Goal: Information Seeking & Learning: Learn about a topic

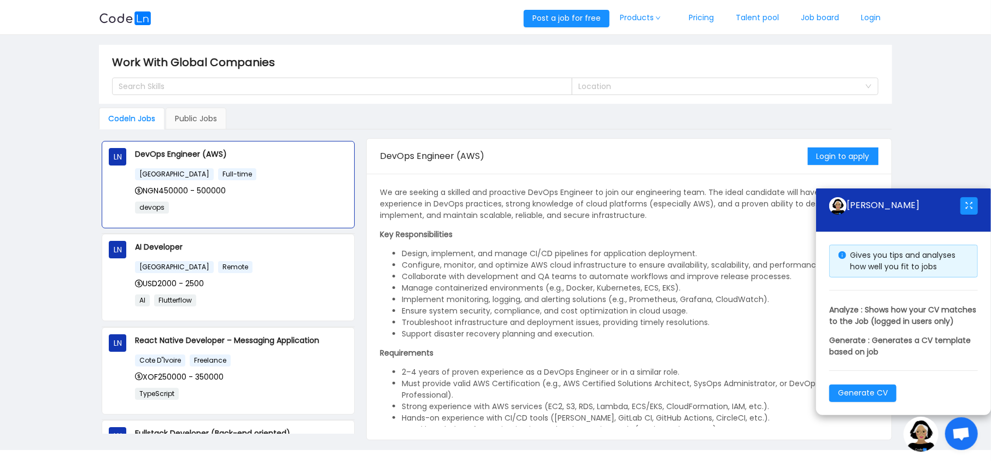
click at [912, 197] on div "[PERSON_NAME]" at bounding box center [894, 205] width 131 height 17
click at [901, 189] on div "[PERSON_NAME]" at bounding box center [894, 206] width 131 height 35
click at [843, 197] on img at bounding box center [837, 205] width 17 height 17
click at [832, 197] on img at bounding box center [837, 205] width 17 height 17
click at [977, 438] on span "Open chat" at bounding box center [961, 434] width 33 height 33
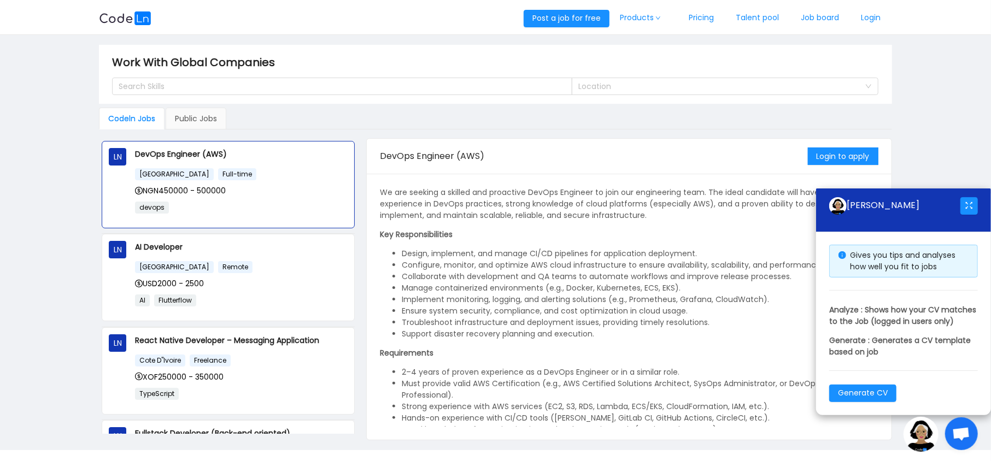
click at [933, 437] on img at bounding box center [921, 434] width 35 height 35
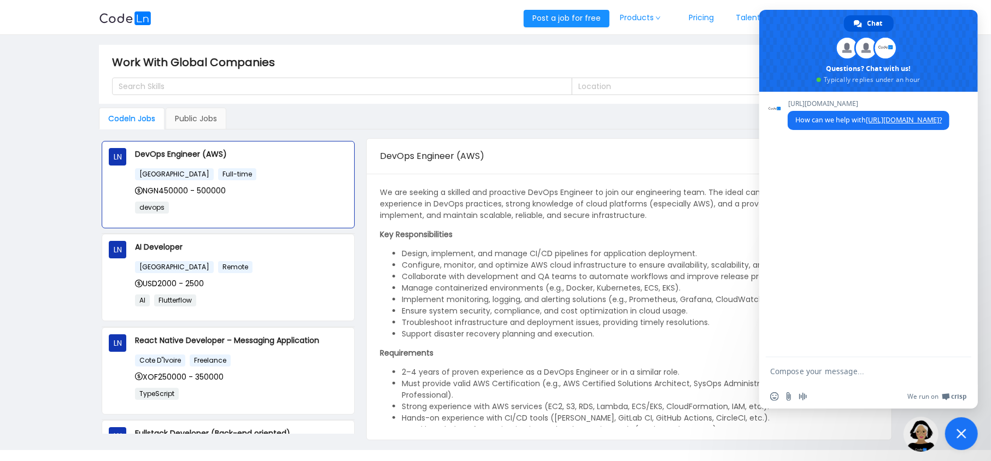
click at [927, 437] on img at bounding box center [921, 434] width 35 height 35
click at [969, 436] on span "Close chat" at bounding box center [961, 434] width 33 height 33
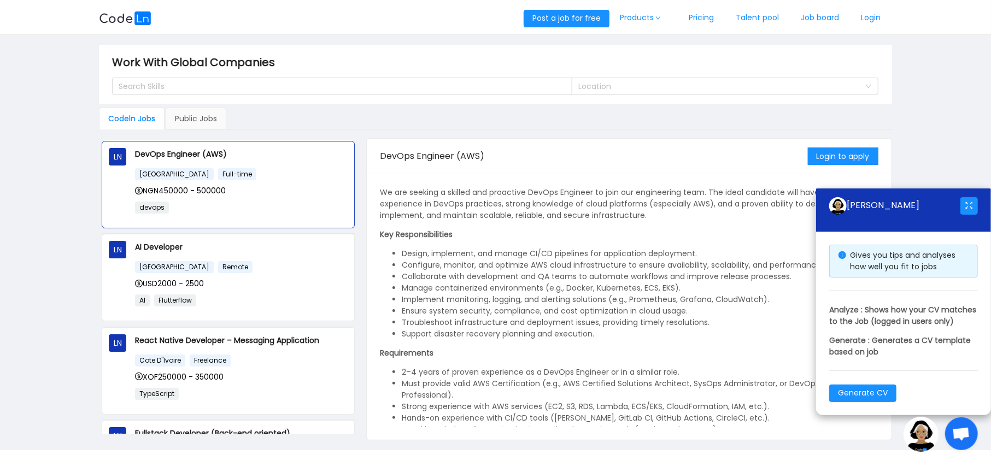
click at [927, 435] on img at bounding box center [921, 434] width 35 height 35
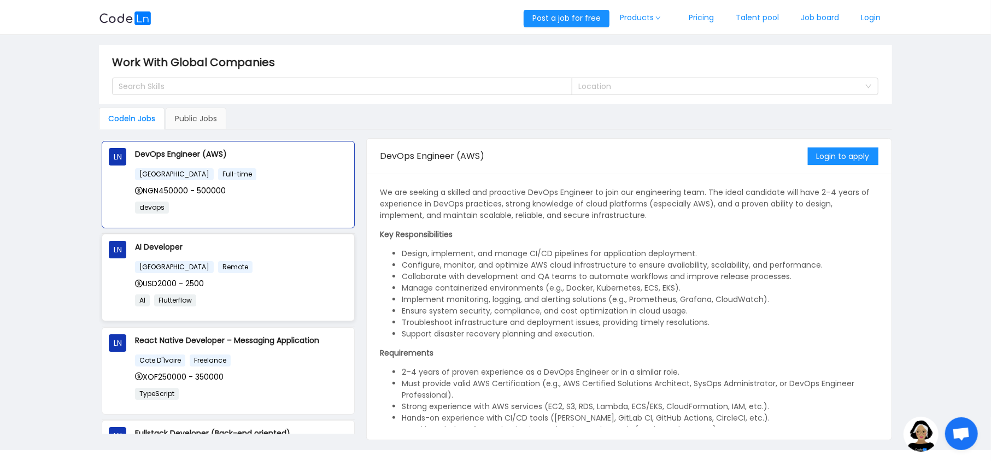
click at [276, 285] on div "USD2000 - 2500" at bounding box center [241, 284] width 213 height 12
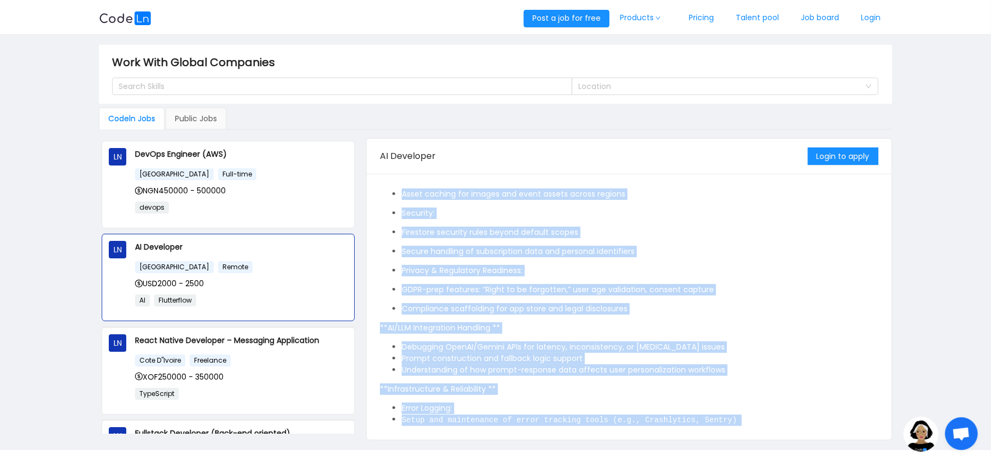
scroll to position [870, 0]
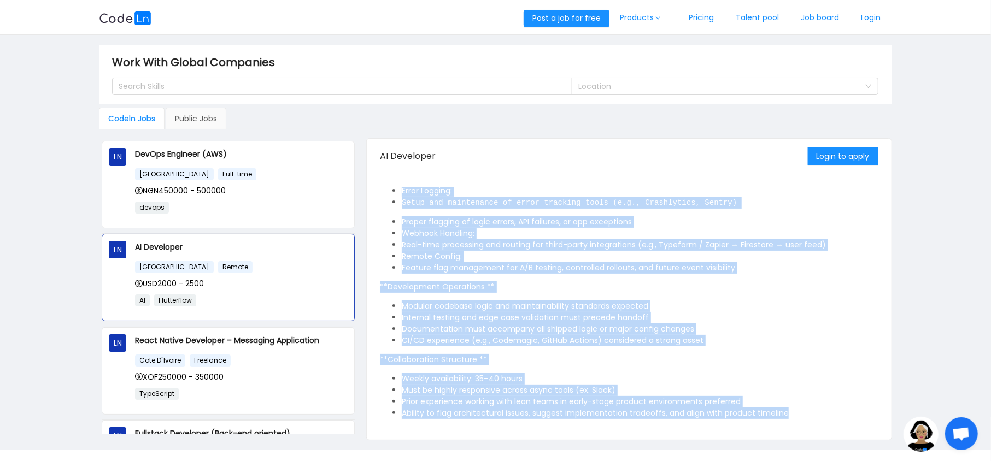
drag, startPoint x: 379, startPoint y: 189, endPoint x: 796, endPoint y: 418, distance: 475.9
click at [796, 418] on div "**AI Dev - Core Technical Proficiency ** FlutterFlow: Advanced experience build…" at bounding box center [629, 307] width 525 height 266
copy div "**AI Dev - Core Technical Proficiency ** FlutterFlow: Advanced experience build…"
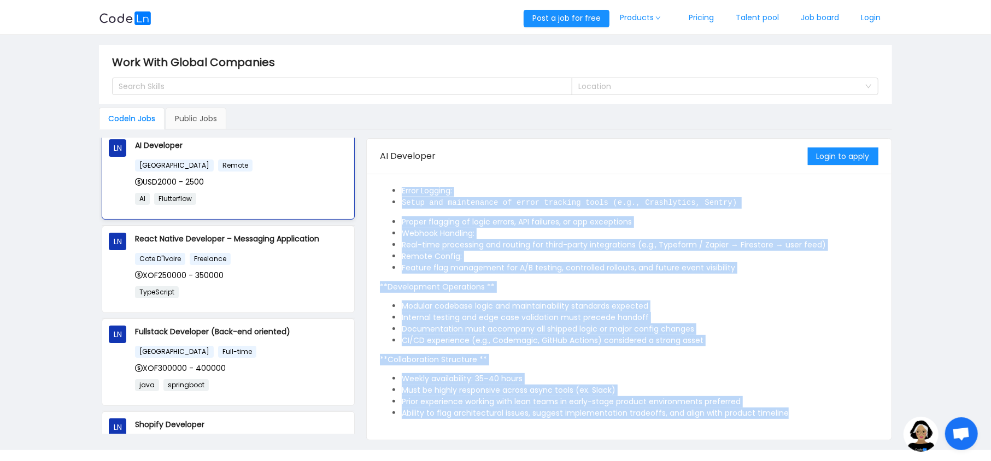
scroll to position [108, 0]
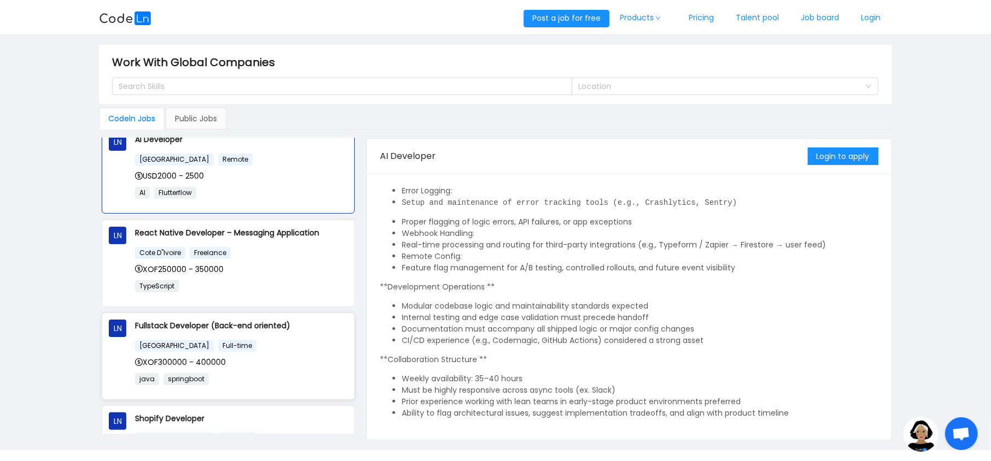
click at [260, 335] on div "Fullstack Developer (Back-end oriented) [GEOGRAPHIC_DATA] Full-time XOF300000 -…" at bounding box center [241, 356] width 213 height 73
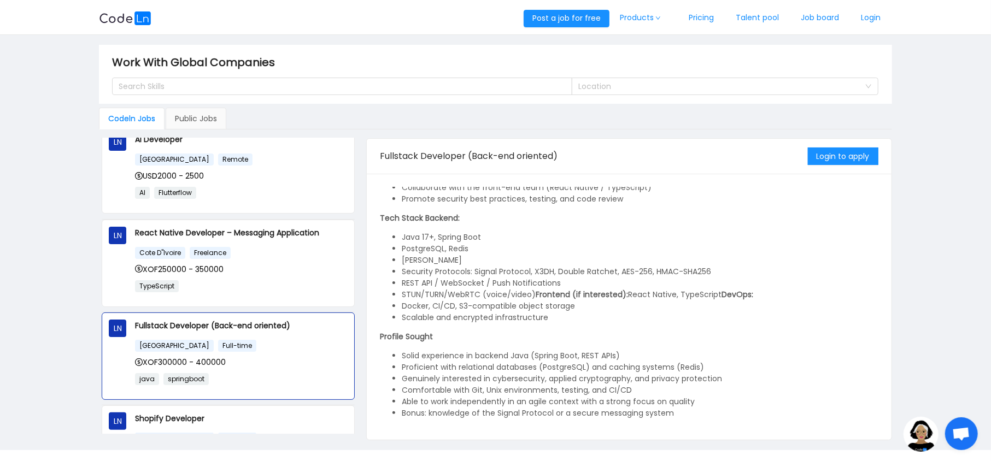
scroll to position [0, 0]
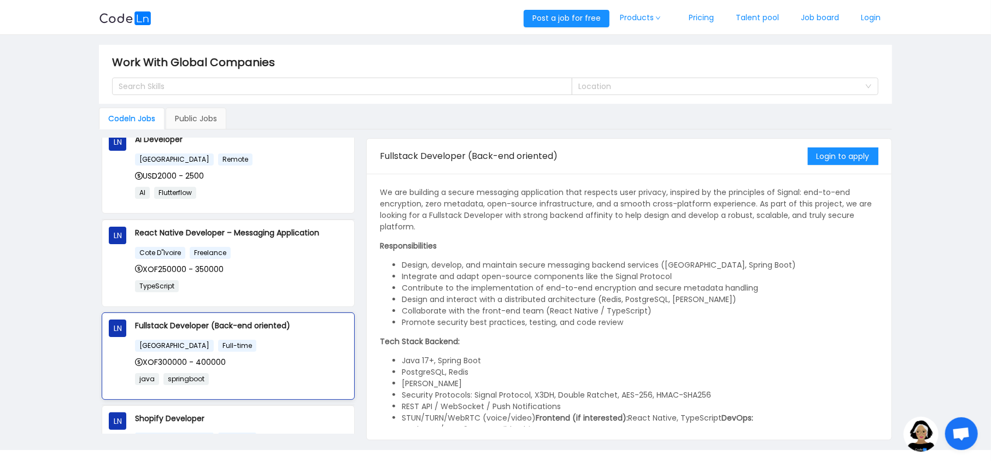
drag, startPoint x: 226, startPoint y: 363, endPoint x: 145, endPoint y: 370, distance: 81.2
click at [145, 370] on div "France Full-time XOF300000 - 400000 java springboot" at bounding box center [241, 366] width 213 height 54
copy span "XOF300000 - 400000"
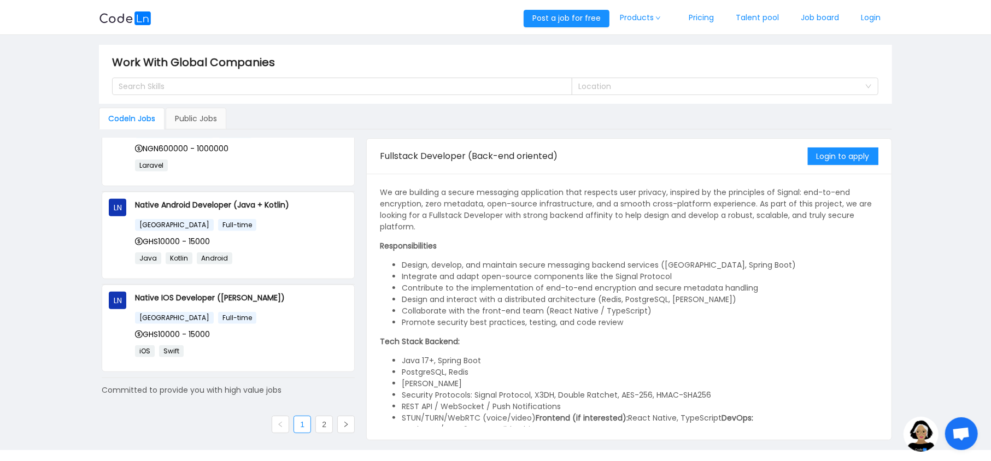
scroll to position [696, 0]
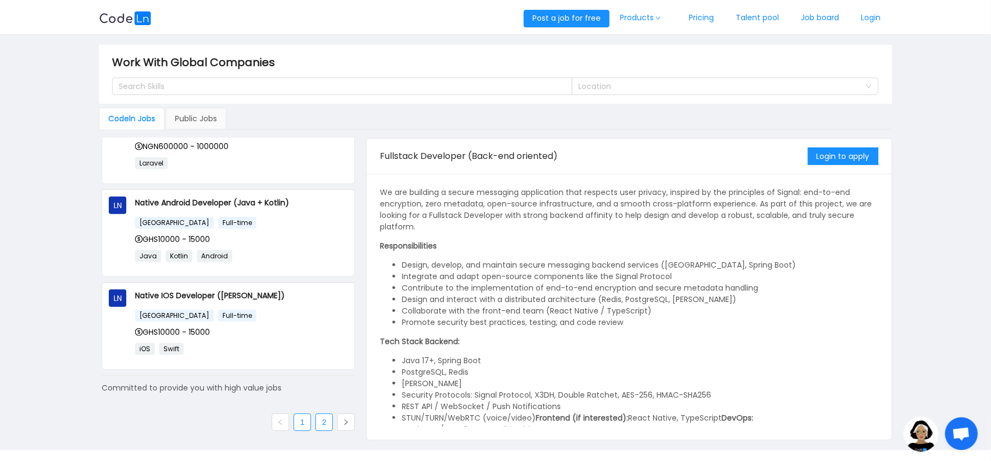
click at [321, 420] on link "2" at bounding box center [324, 422] width 16 height 16
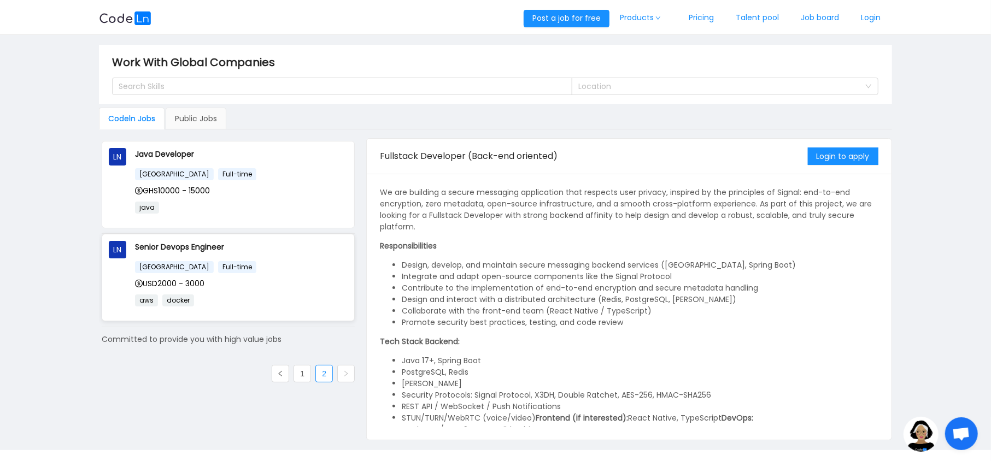
click at [237, 265] on div "[GEOGRAPHIC_DATA] Full-time" at bounding box center [241, 267] width 213 height 13
